Goal: Obtain resource: Obtain resource

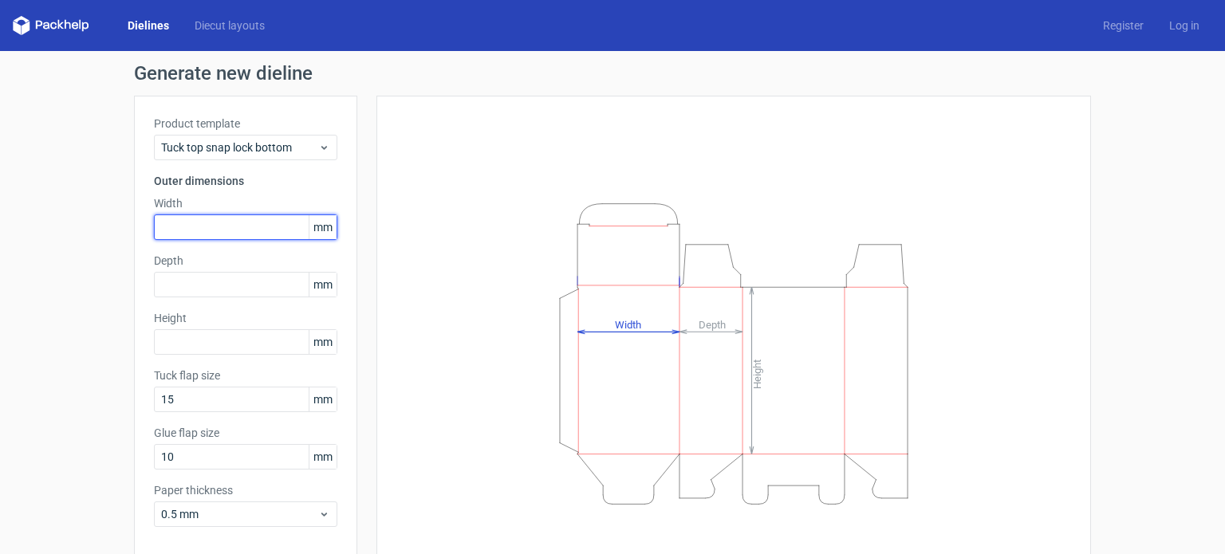
click at [224, 220] on input "text" at bounding box center [245, 228] width 183 height 26
type input "135"
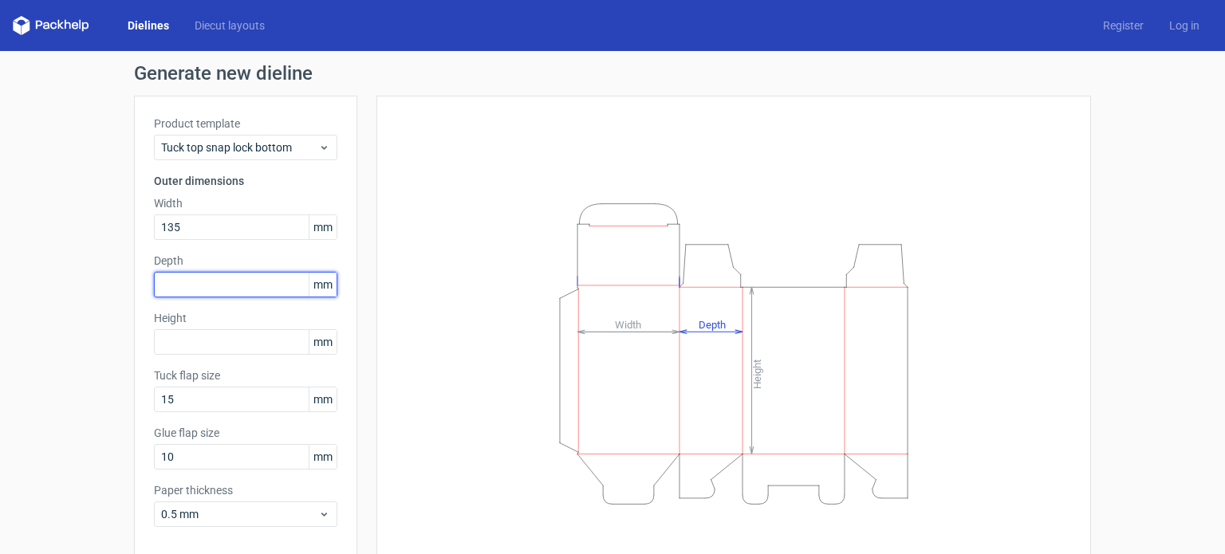
click at [223, 286] on input "text" at bounding box center [245, 285] width 183 height 26
type input "50"
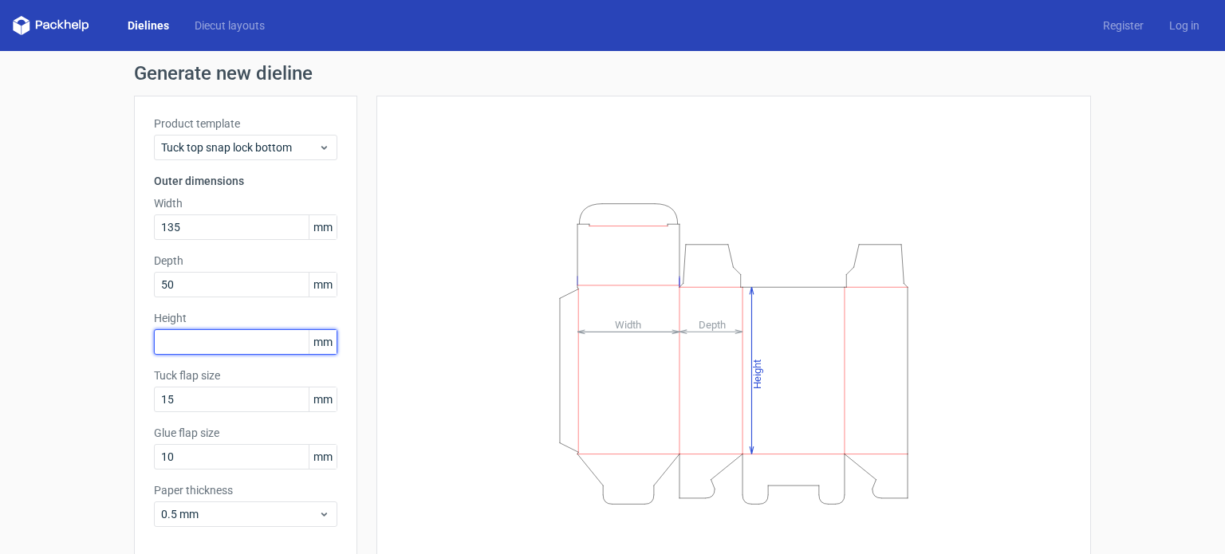
click at [214, 344] on input "text" at bounding box center [245, 342] width 183 height 26
type input "187"
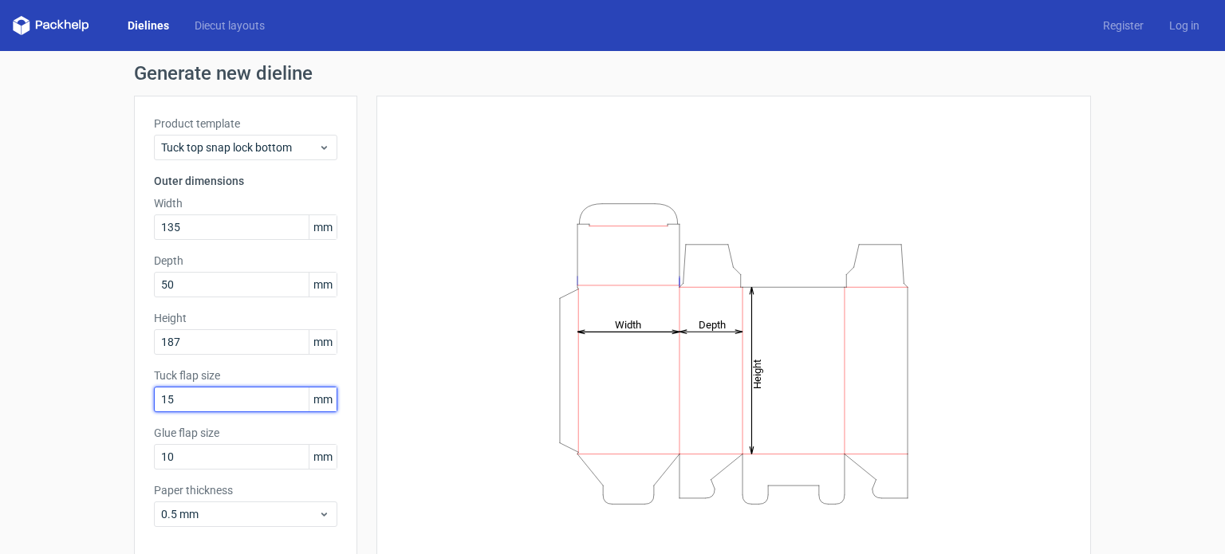
click at [215, 387] on input "15" at bounding box center [245, 400] width 183 height 26
type input "1"
type input "20"
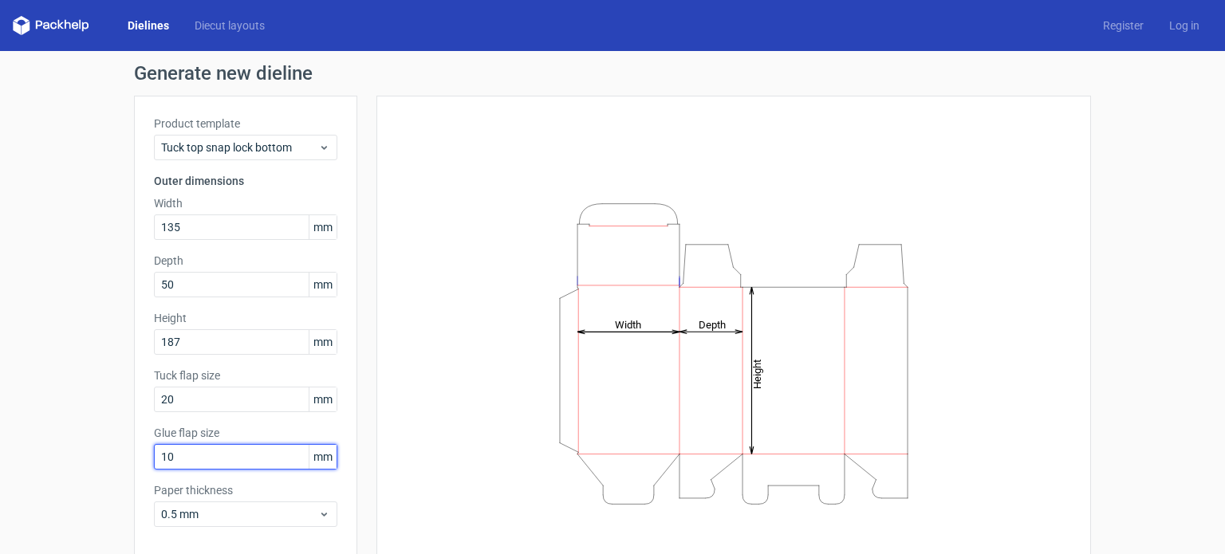
click at [225, 463] on input "10" at bounding box center [245, 457] width 183 height 26
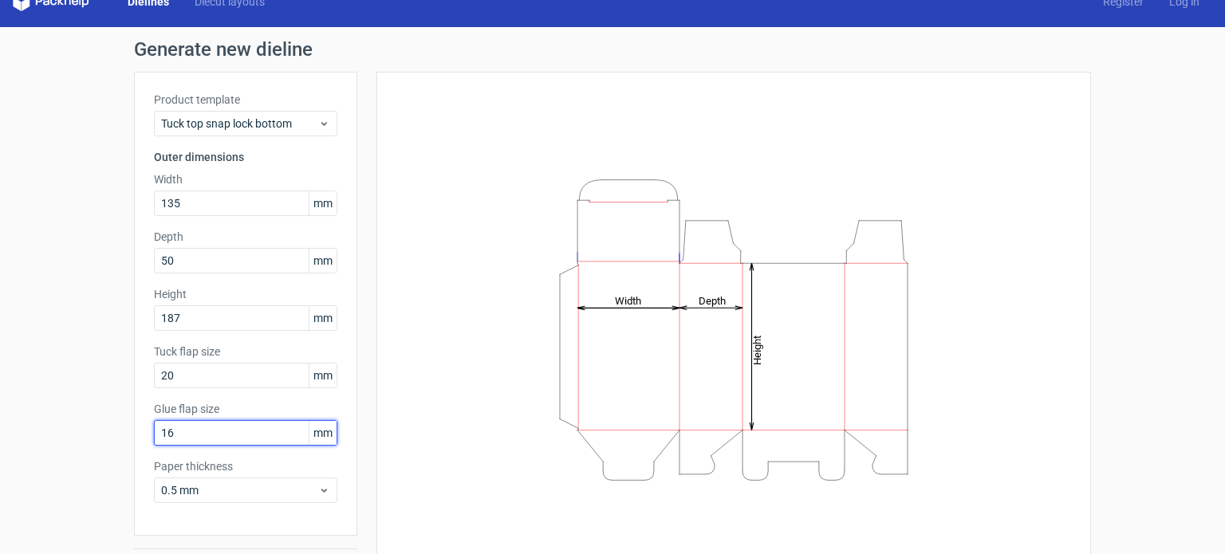
scroll to position [69, 0]
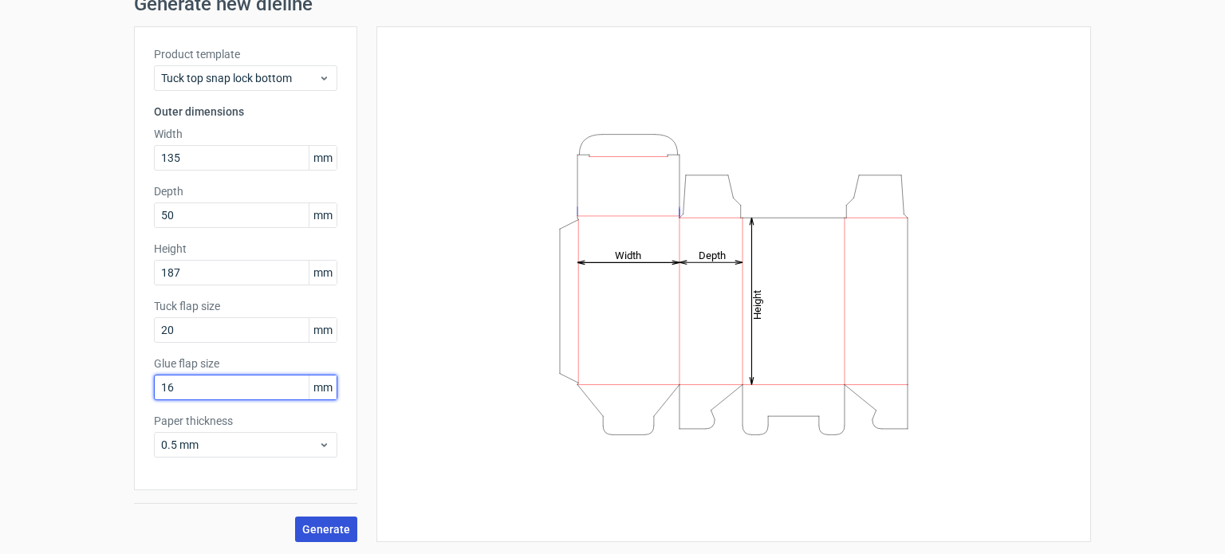
type input "16"
click at [317, 528] on span "Generate" at bounding box center [326, 529] width 48 height 11
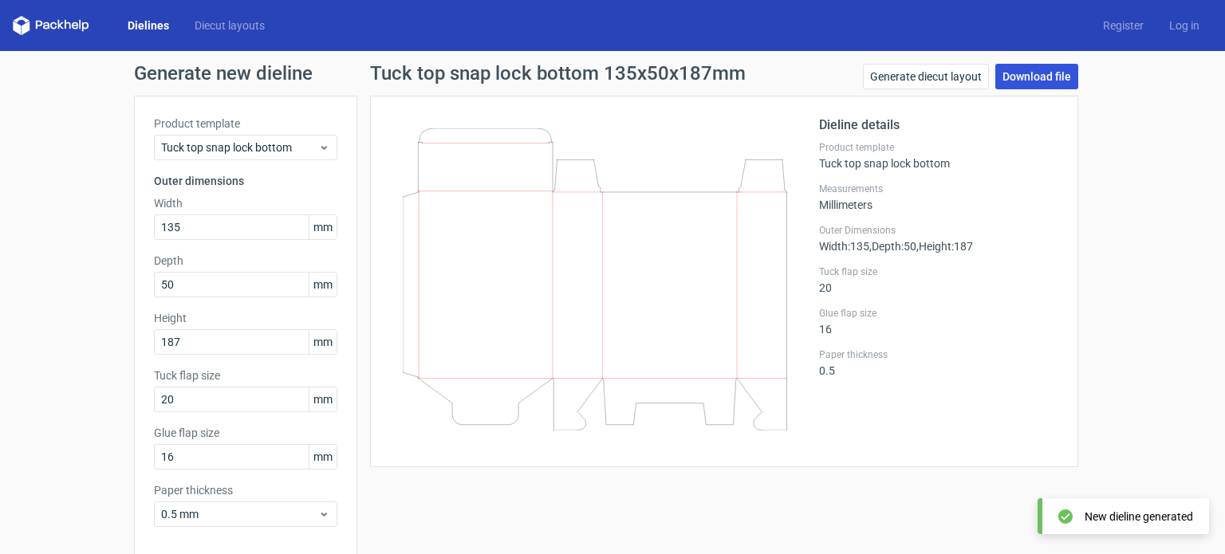
click at [1020, 66] on link "Download file" at bounding box center [1036, 77] width 83 height 26
